Goal: Information Seeking & Learning: Learn about a topic

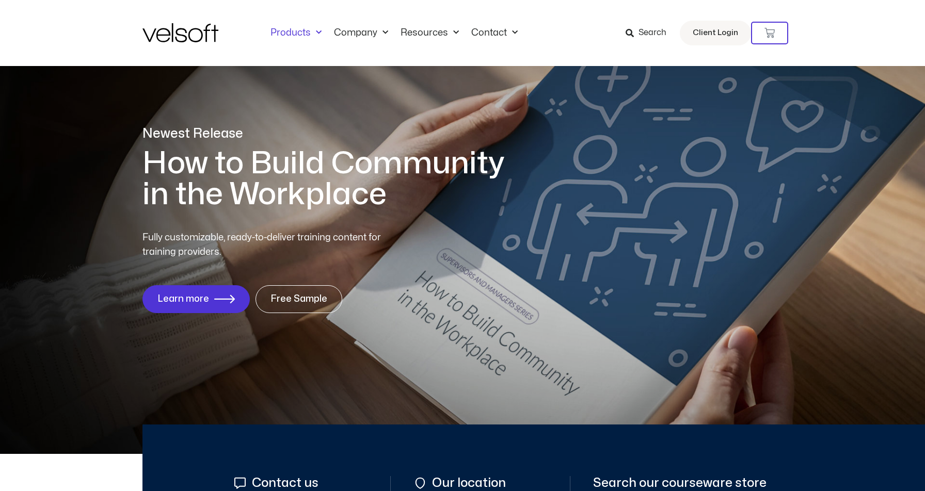
click at [280, 33] on link "Products" at bounding box center [295, 32] width 63 height 11
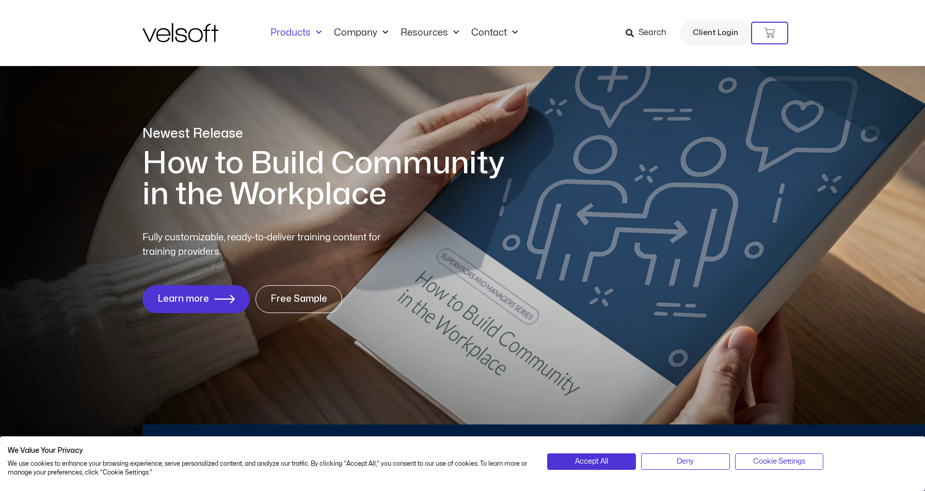
click at [284, 34] on link "Products" at bounding box center [295, 32] width 63 height 11
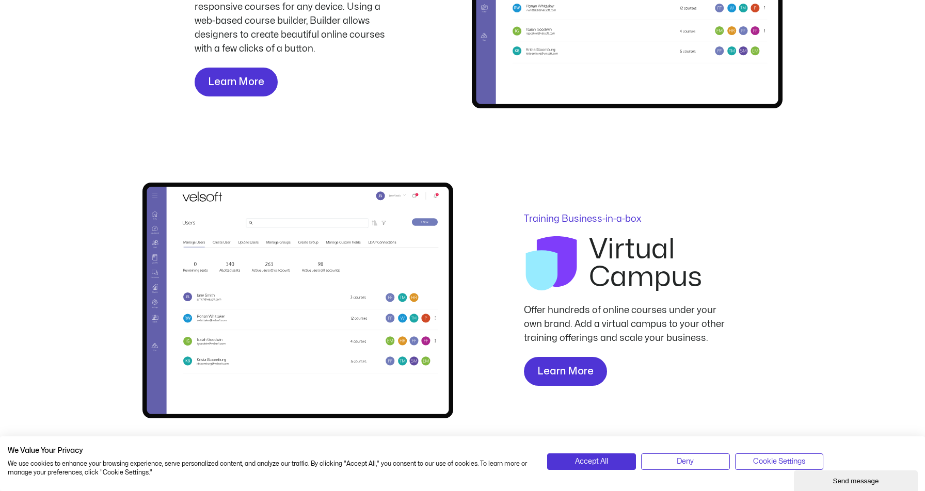
scroll to position [1456, 0]
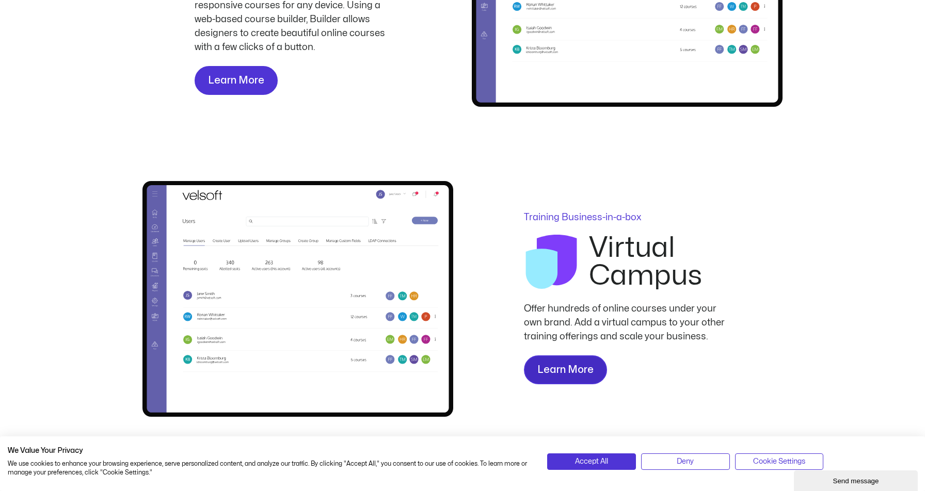
click at [568, 375] on span "Learn More" at bounding box center [565, 370] width 56 height 17
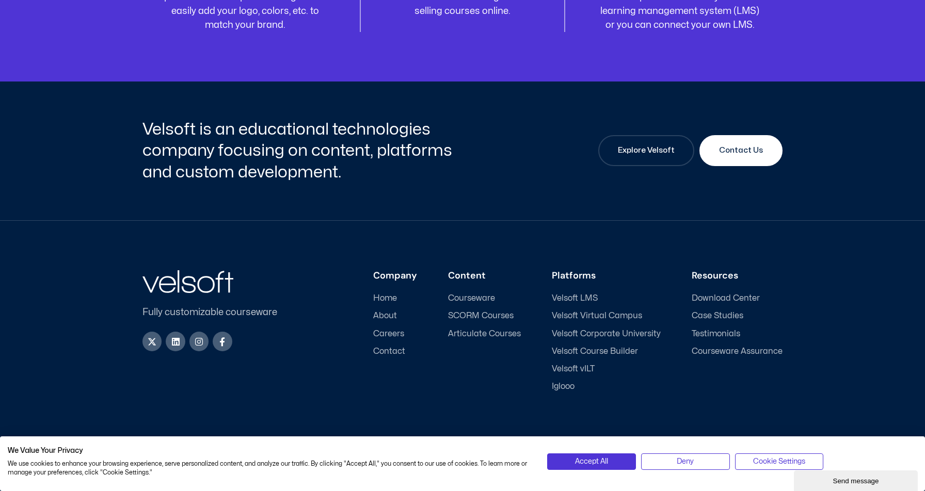
scroll to position [3742, 0]
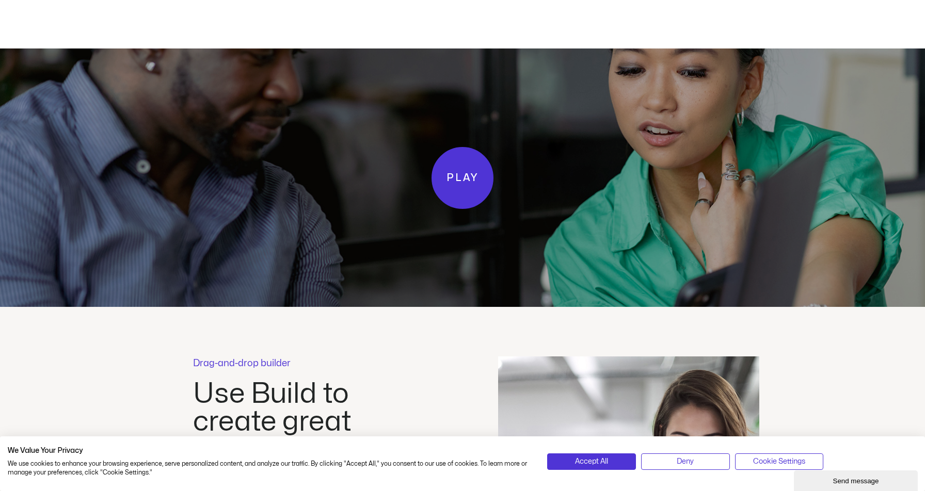
scroll to position [1745, 0]
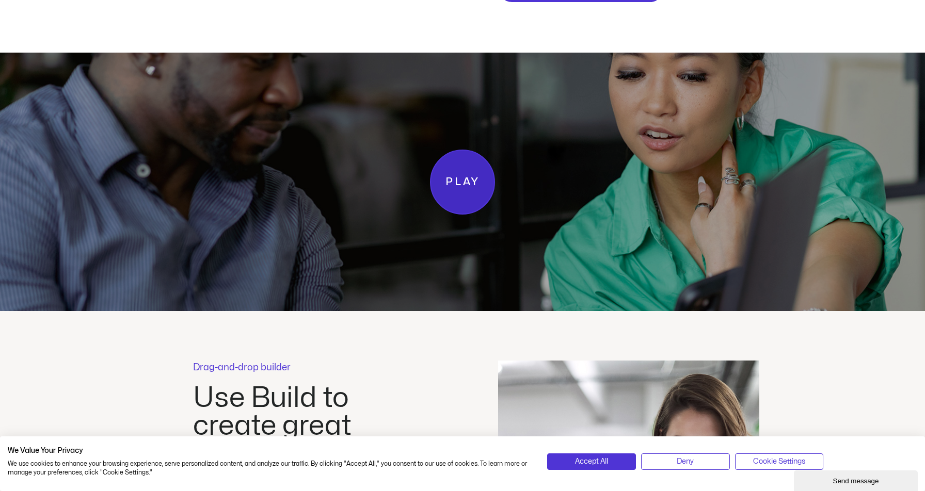
click at [474, 180] on span "Play" at bounding box center [462, 182] width 34 height 18
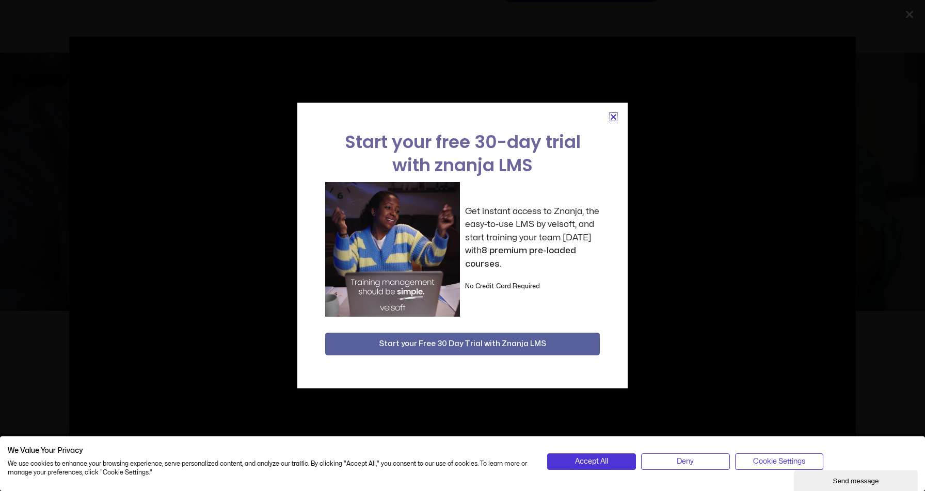
click at [615, 116] on icon "Close" at bounding box center [613, 117] width 8 height 8
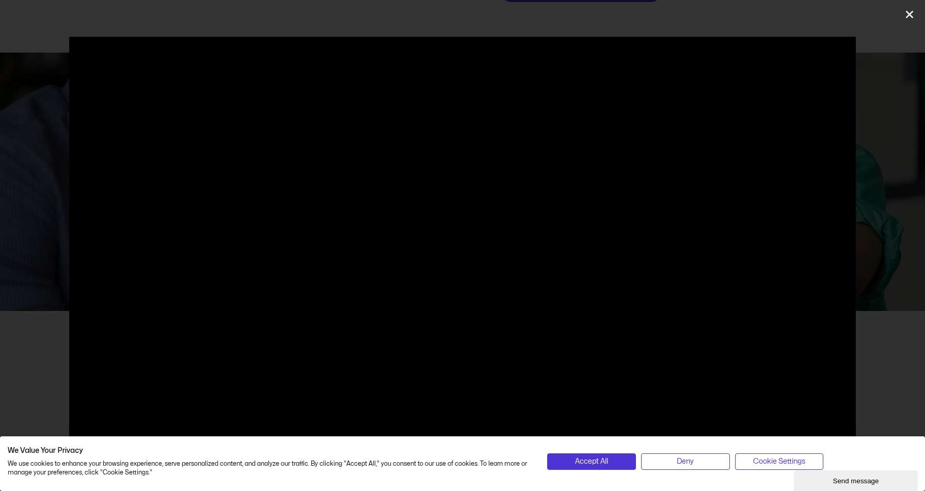
click at [907, 16] on icon "Close (Esc)" at bounding box center [909, 14] width 10 height 10
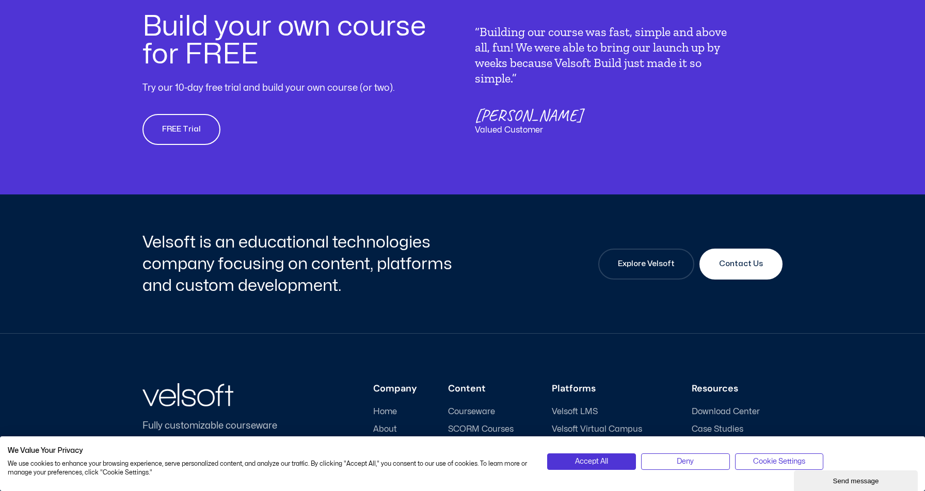
scroll to position [2514, 0]
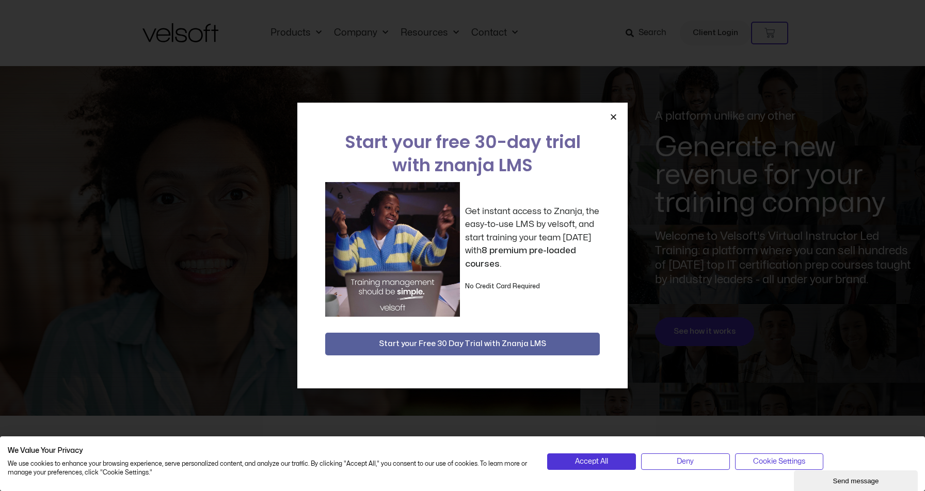
click at [612, 112] on div "Start your free 30-day trial with znanja LMS Get instant access to Znanja, the …" at bounding box center [462, 246] width 330 height 286
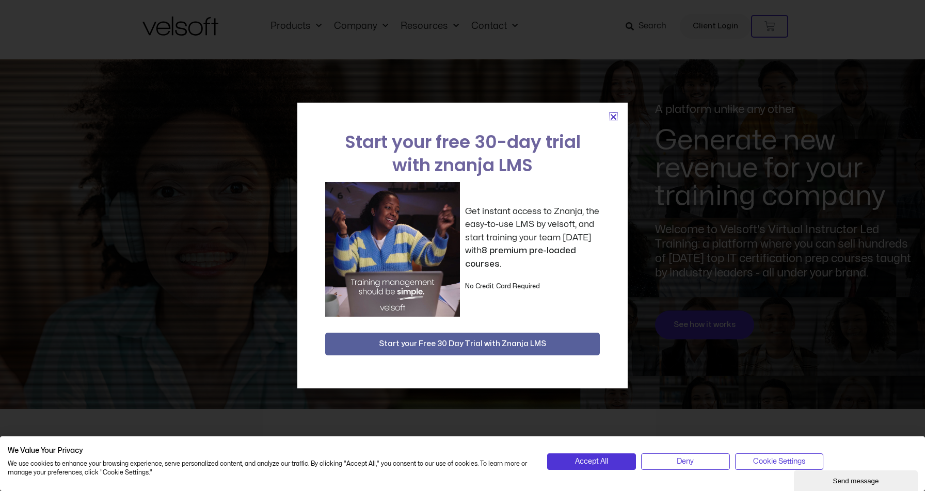
click at [613, 116] on icon "Close" at bounding box center [613, 117] width 8 height 8
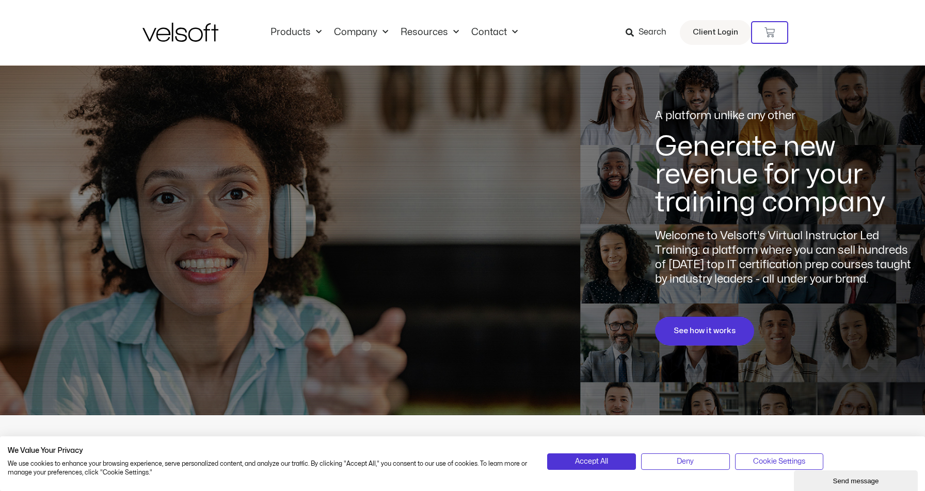
scroll to position [0, 0]
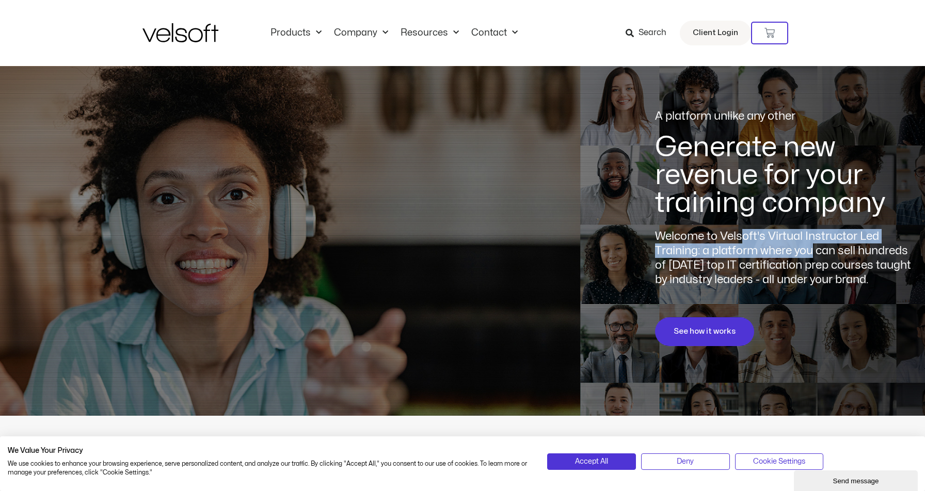
drag, startPoint x: 749, startPoint y: 238, endPoint x: 812, endPoint y: 254, distance: 64.8
click at [812, 254] on p "Welcome to Velsoft's Virtual Instructor Led Training: a platform where you can …" at bounding box center [785, 258] width 260 height 58
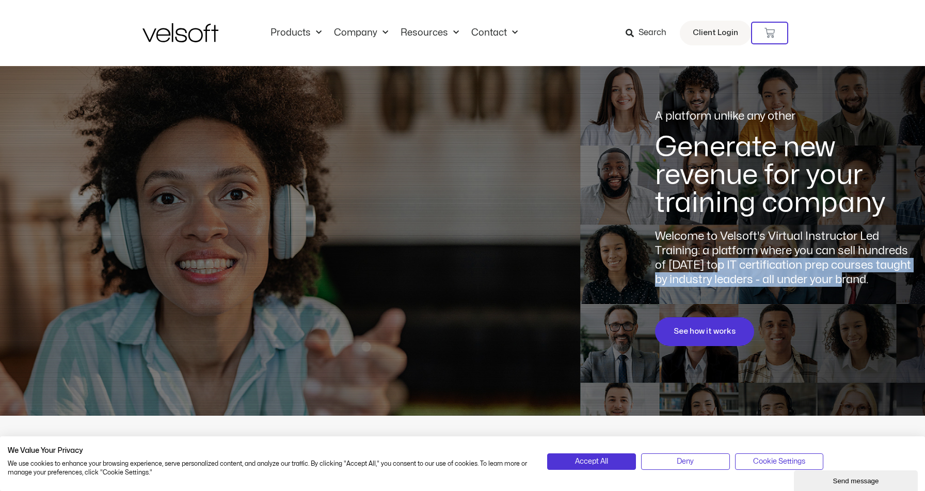
drag, startPoint x: 711, startPoint y: 265, endPoint x: 838, endPoint y: 282, distance: 128.0
click at [839, 282] on p "Welcome to Velsoft's Virtual Instructor Led Training: a platform where you can …" at bounding box center [785, 258] width 260 height 58
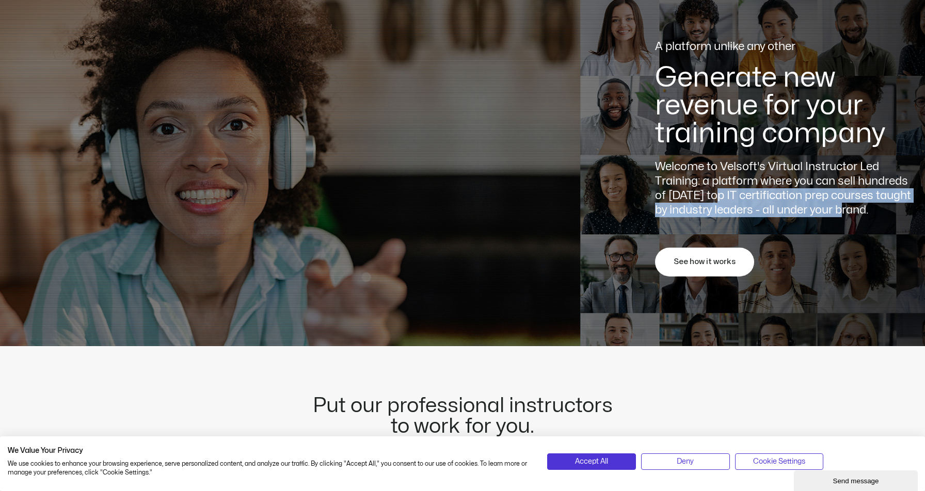
scroll to position [70, 0]
click at [714, 265] on span "See how it works" at bounding box center [704, 261] width 62 height 12
